Goal: Transaction & Acquisition: Purchase product/service

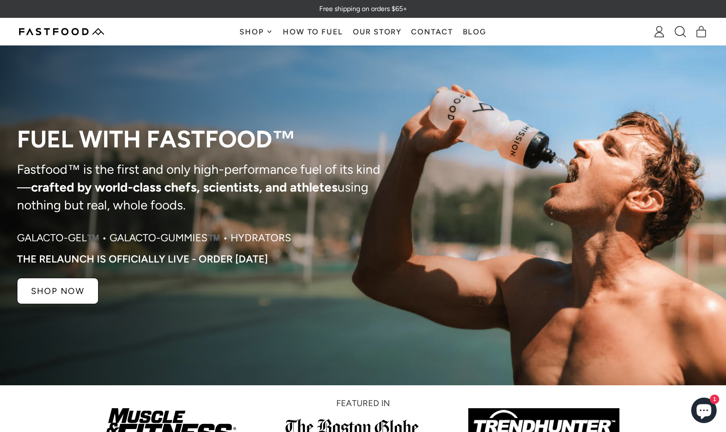
click at [262, 38] on button "Shop" at bounding box center [256, 31] width 43 height 27
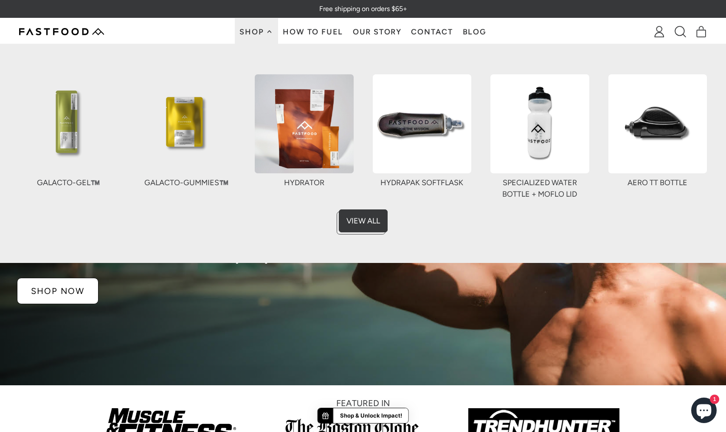
click at [292, 176] on link "Hydrator" at bounding box center [304, 131] width 99 height 114
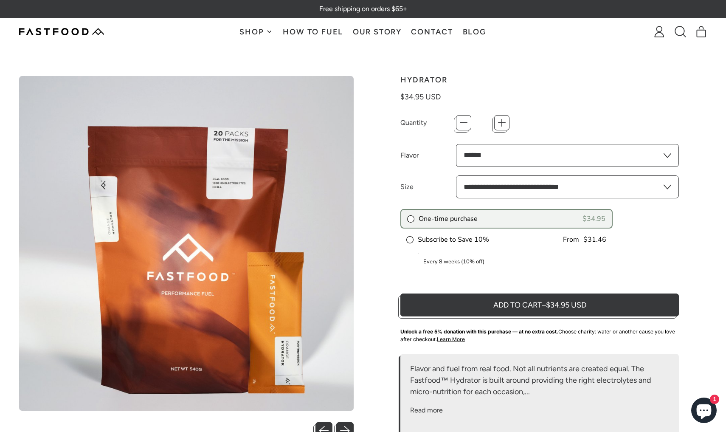
click at [250, 26] on button "Shop" at bounding box center [256, 31] width 43 height 27
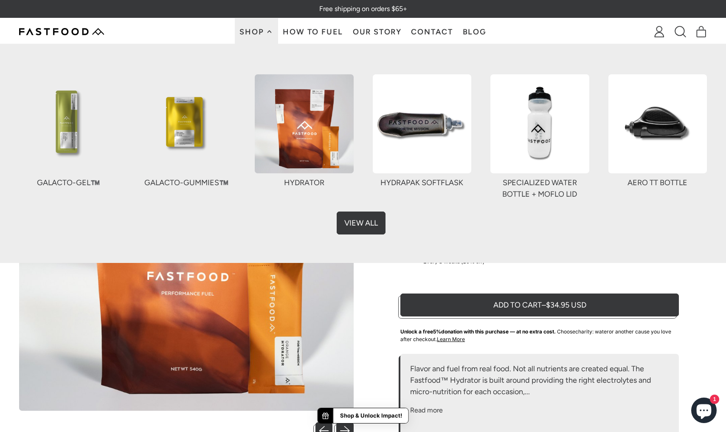
click at [361, 224] on link "View All" at bounding box center [363, 220] width 49 height 23
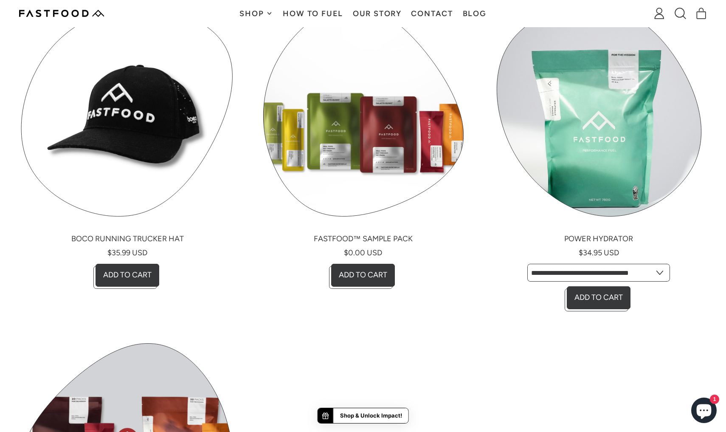
scroll to position [982, 0]
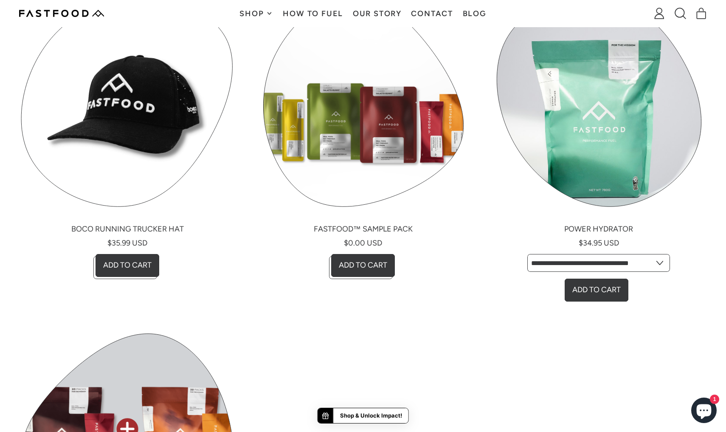
click at [588, 281] on button "Add to Cart , Power Hydrator" at bounding box center [599, 288] width 64 height 23
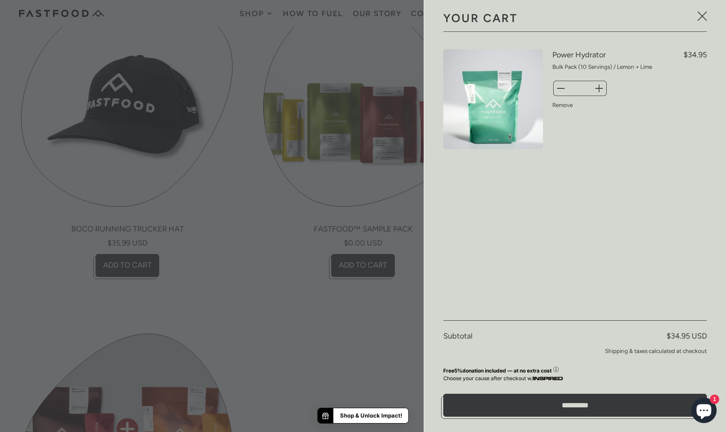
click at [348, 346] on div at bounding box center [363, 216] width 726 height 432
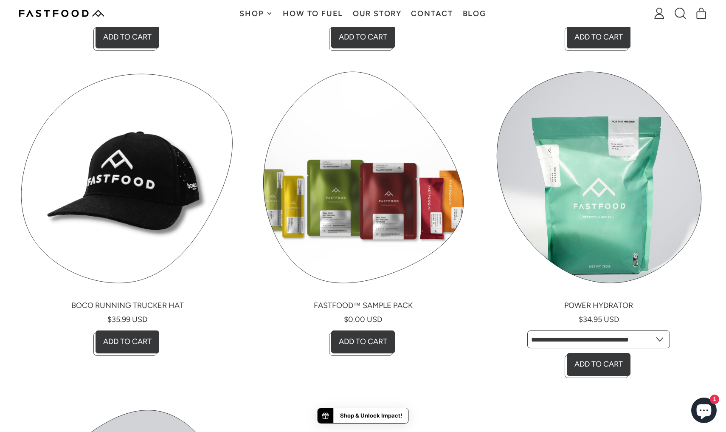
scroll to position [946, 0]
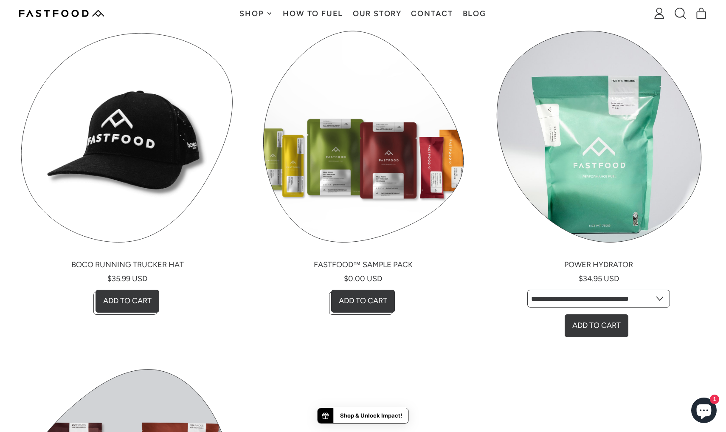
click at [613, 325] on button "Add to Cart , Power Hydrator" at bounding box center [599, 323] width 64 height 23
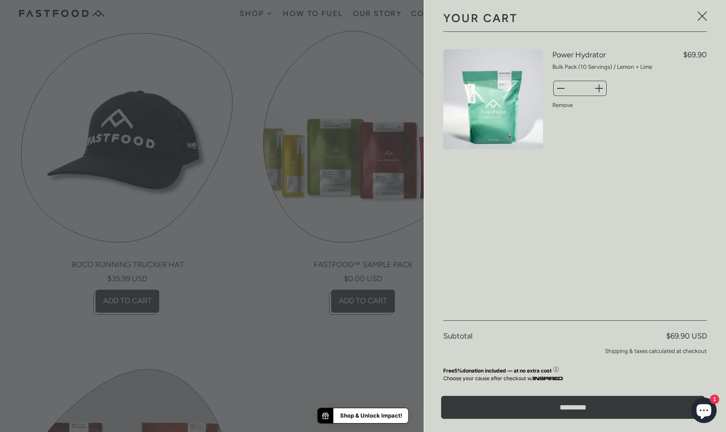
click at [612, 399] on input "*********" at bounding box center [573, 407] width 264 height 23
